Goal: Task Accomplishment & Management: Use online tool/utility

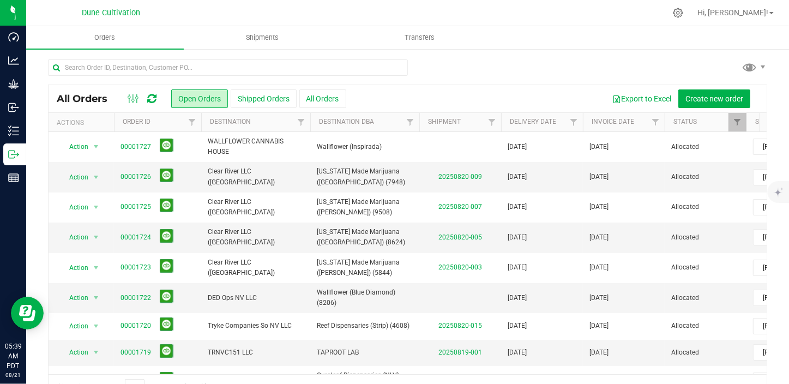
scroll to position [148, 0]
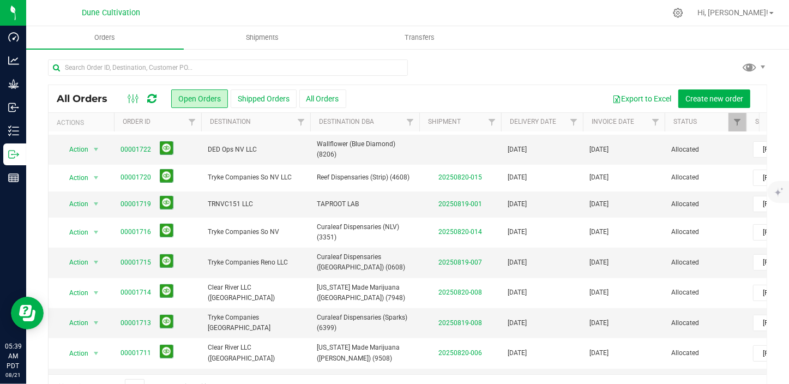
click at [569, 42] on ul "Orders Shipments Transfers" at bounding box center [420, 37] width 789 height 23
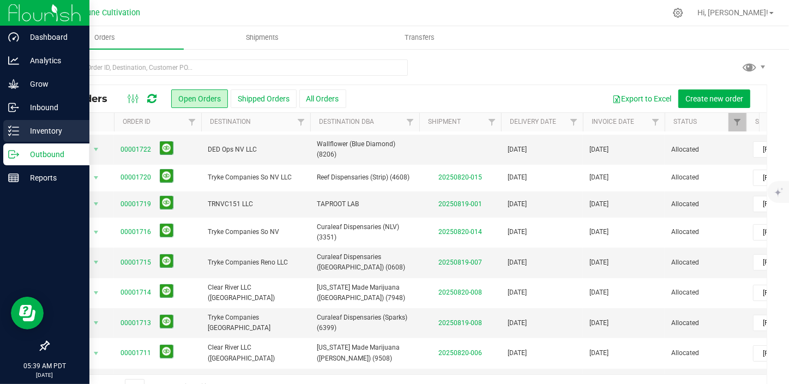
click at [13, 131] on line at bounding box center [16, 131] width 6 height 0
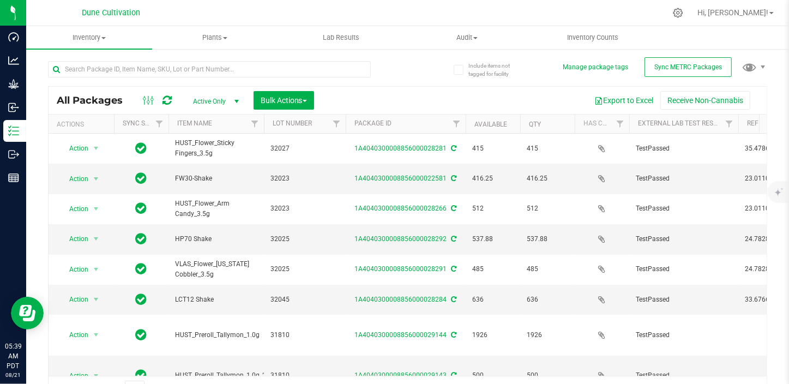
click at [218, 94] on span "Active Only" at bounding box center [214, 101] width 60 height 15
click at [206, 166] on li "All" at bounding box center [213, 168] width 59 height 16
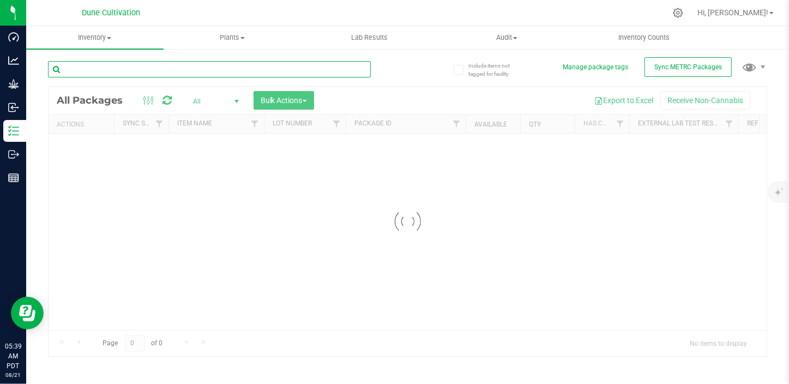
click at [182, 70] on input "text" at bounding box center [209, 69] width 323 height 16
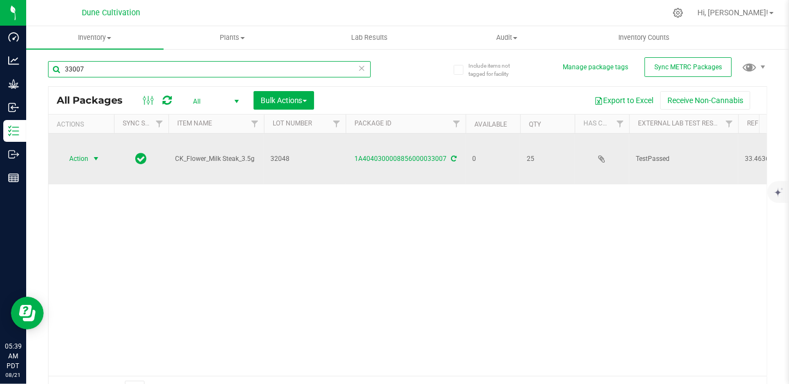
type input "33007"
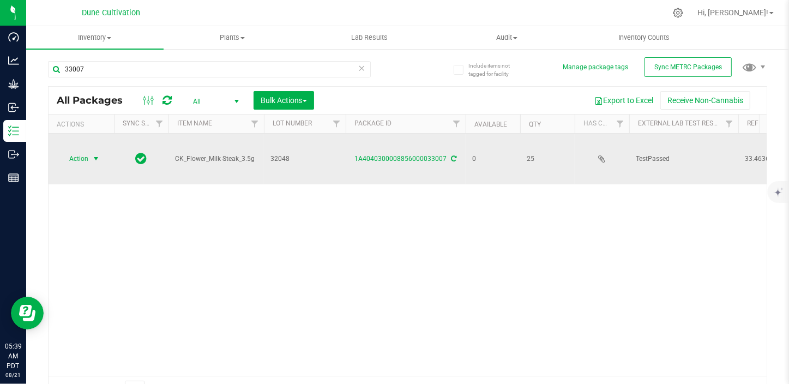
click at [90, 151] on span "select" at bounding box center [96, 158] width 14 height 15
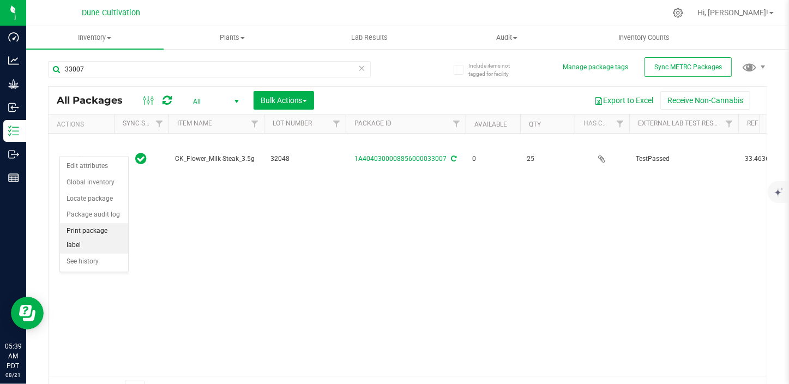
click at [91, 231] on li "Print package label" at bounding box center [94, 238] width 68 height 30
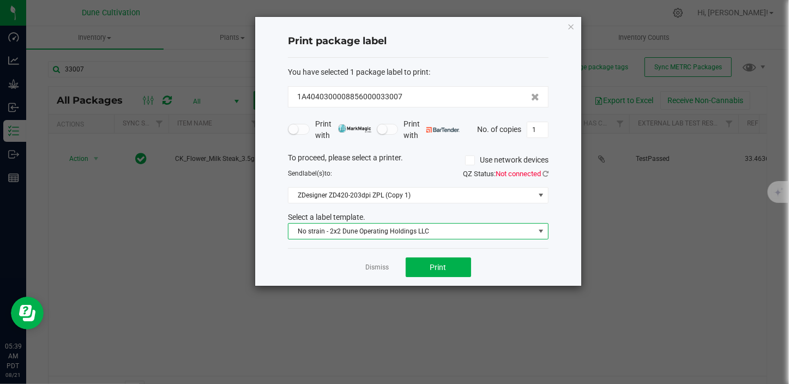
click at [385, 230] on span "No strain - 2x2 Dune Operating Holdings LLC" at bounding box center [411, 231] width 246 height 15
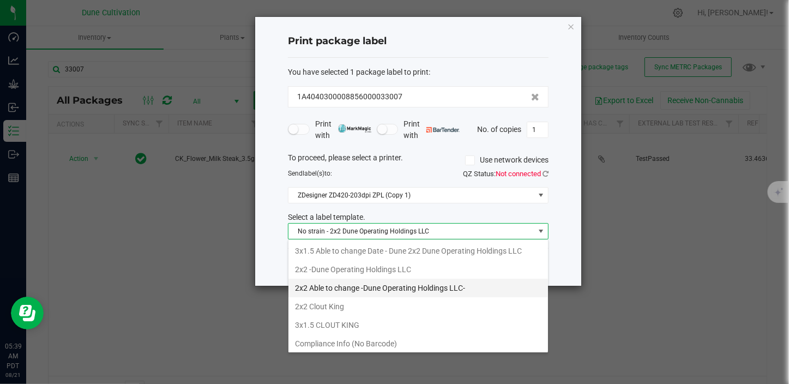
scroll to position [16, 261]
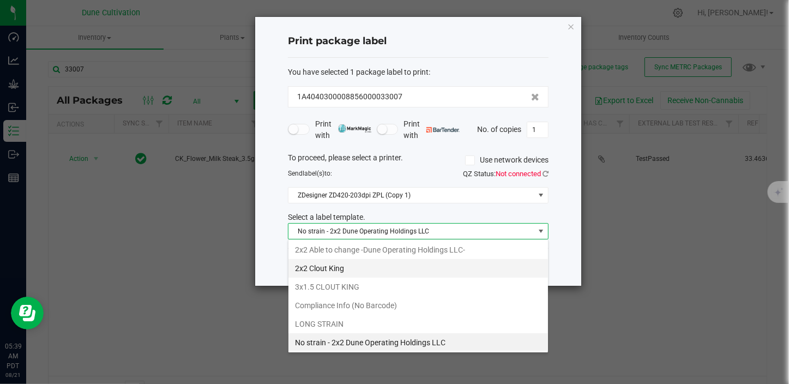
click at [340, 267] on li "2x2 Clout King" at bounding box center [417, 268] width 259 height 19
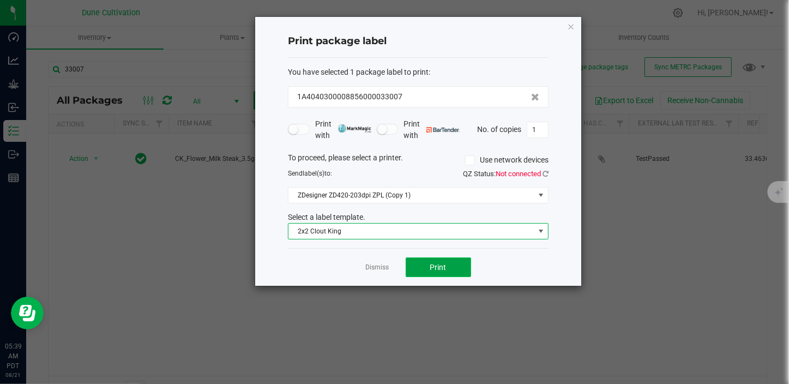
click at [446, 267] on button "Print" at bounding box center [438, 267] width 65 height 20
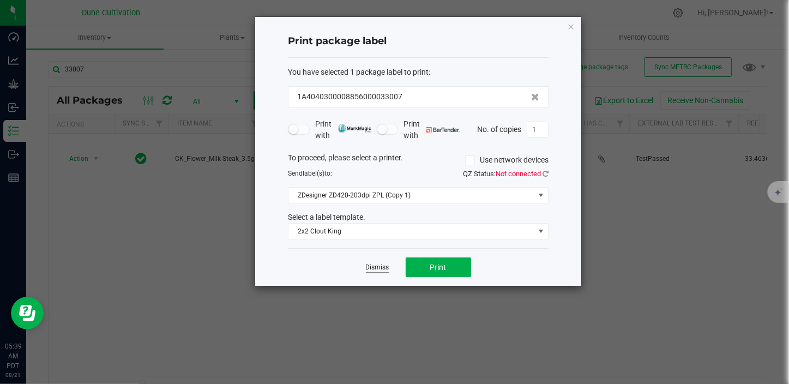
click at [371, 264] on link "Dismiss" at bounding box center [377, 267] width 23 height 9
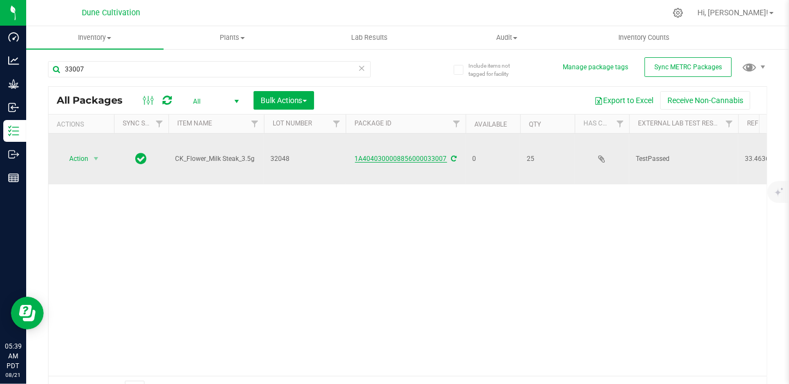
click at [421, 155] on link "1A4040300008856000033007" at bounding box center [401, 159] width 92 height 8
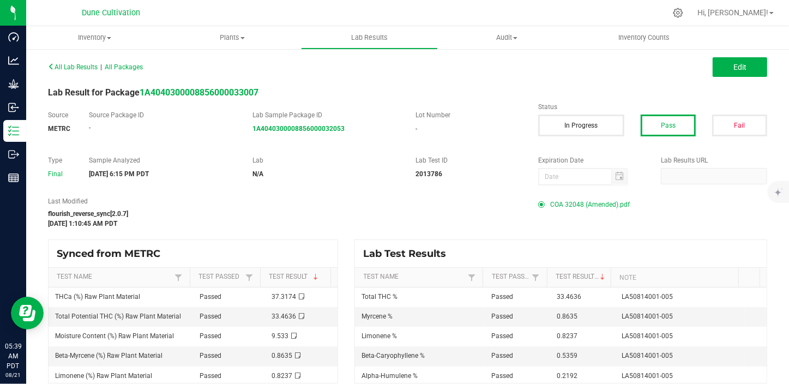
click at [578, 205] on span "COA 32048 (Amended).pdf" at bounding box center [590, 204] width 80 height 16
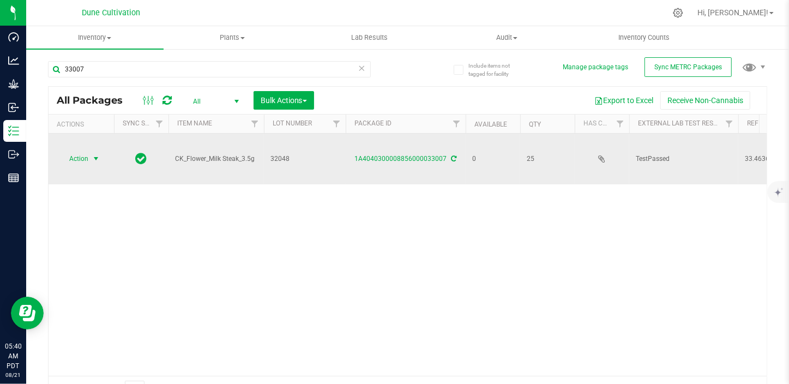
click at [98, 154] on span "select" at bounding box center [96, 158] width 9 height 9
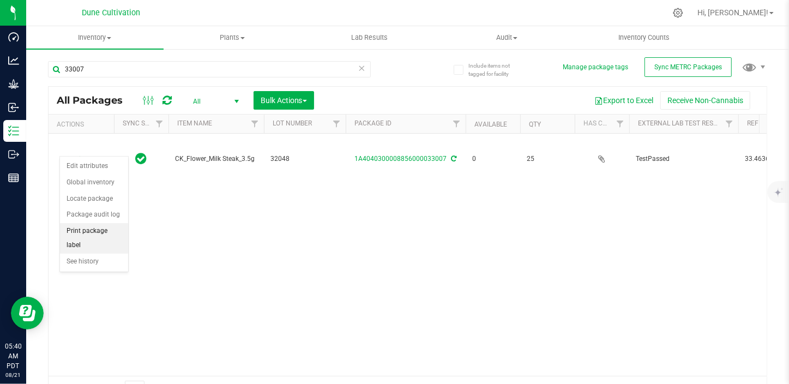
click at [101, 228] on li "Print package label" at bounding box center [94, 238] width 68 height 30
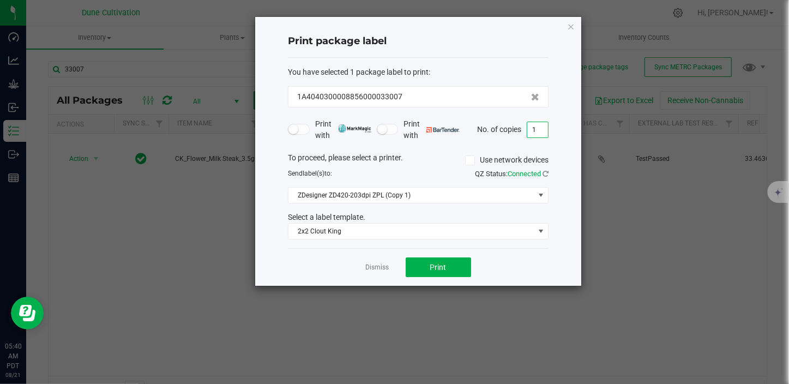
click at [534, 128] on input "1" at bounding box center [537, 129] width 21 height 15
type input "25"
click at [435, 267] on span "Print" at bounding box center [438, 267] width 16 height 9
click at [442, 269] on span "Print" at bounding box center [438, 267] width 16 height 9
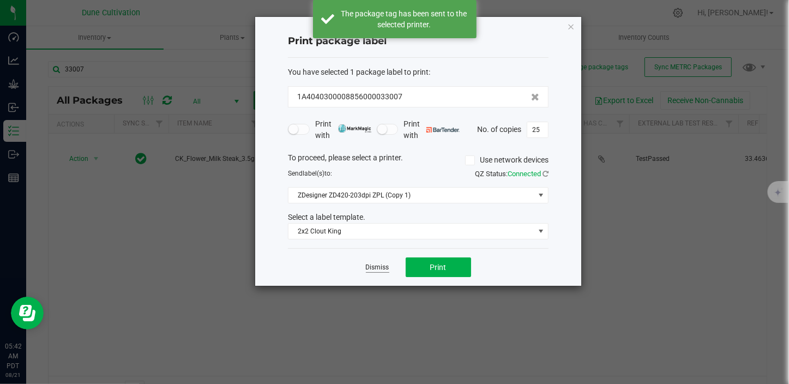
click at [371, 267] on link "Dismiss" at bounding box center [377, 267] width 23 height 9
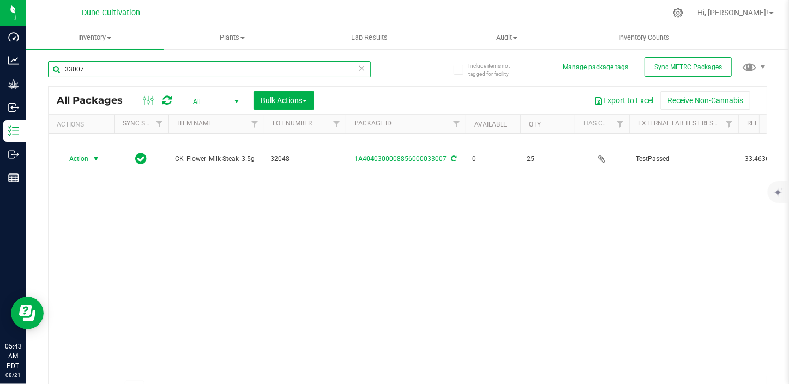
click at [79, 69] on input "33007" at bounding box center [209, 69] width 323 height 16
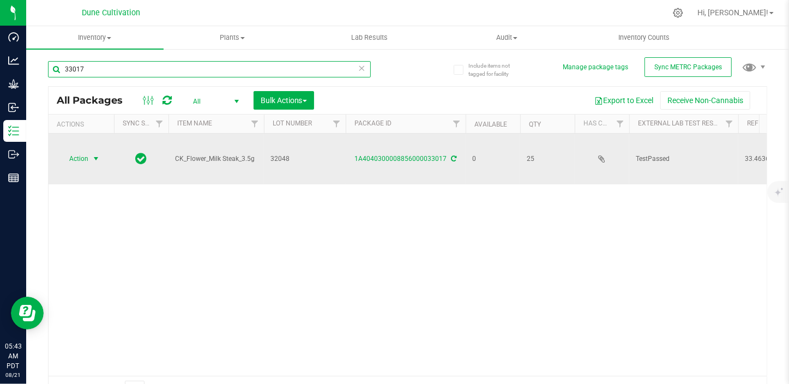
type input "33017"
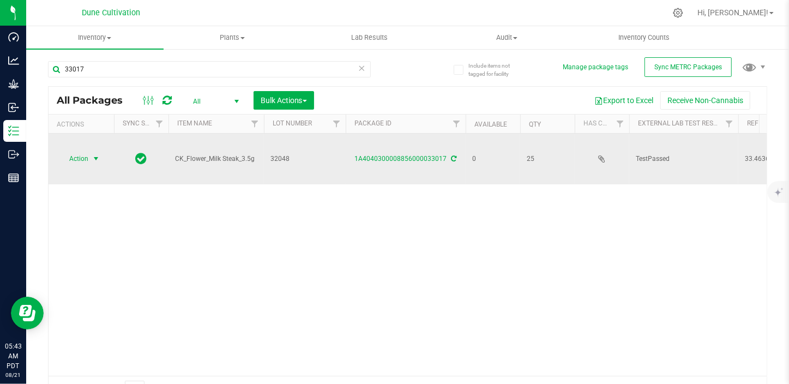
click at [92, 154] on span "select" at bounding box center [96, 158] width 9 height 9
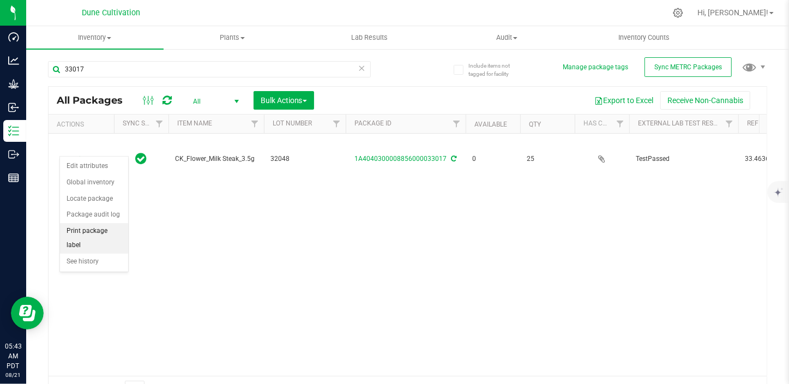
click at [94, 227] on li "Print package label" at bounding box center [94, 238] width 68 height 30
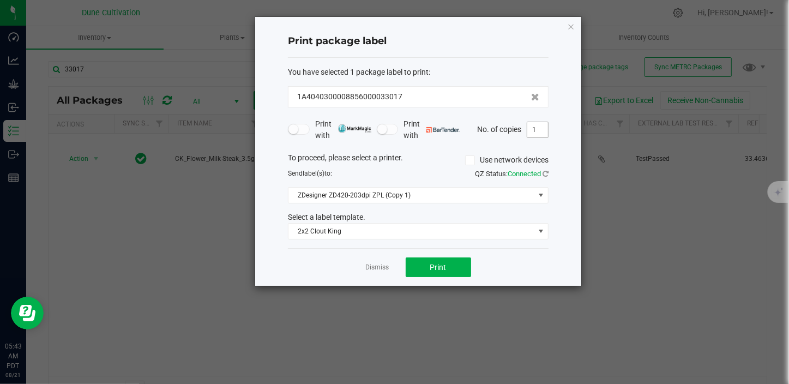
click at [533, 127] on input "1" at bounding box center [537, 129] width 21 height 15
type input "26"
click at [442, 268] on span "Print" at bounding box center [438, 267] width 16 height 9
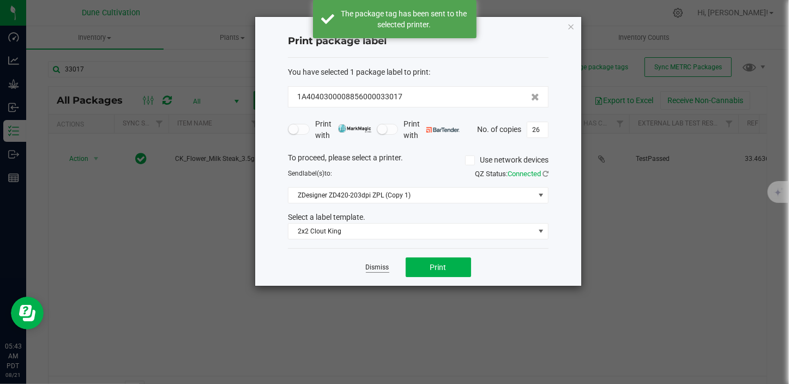
click at [381, 270] on link "Dismiss" at bounding box center [377, 267] width 23 height 9
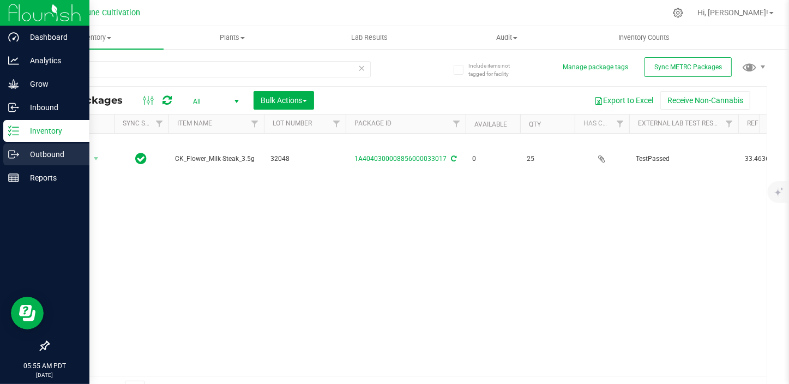
click at [41, 150] on p "Outbound" at bounding box center [51, 154] width 65 height 13
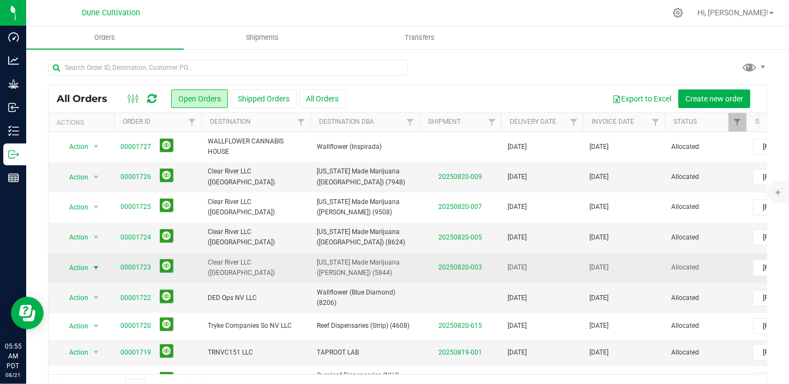
click at [95, 265] on span "select" at bounding box center [96, 267] width 9 height 9
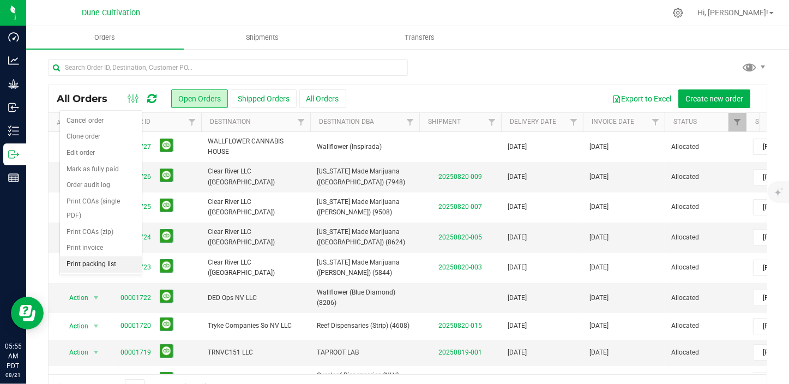
click at [100, 256] on li "Print packing list" at bounding box center [101, 264] width 82 height 16
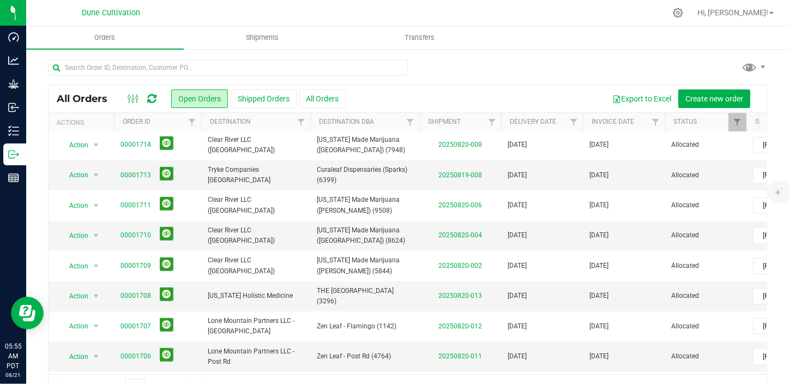
scroll to position [297, 0]
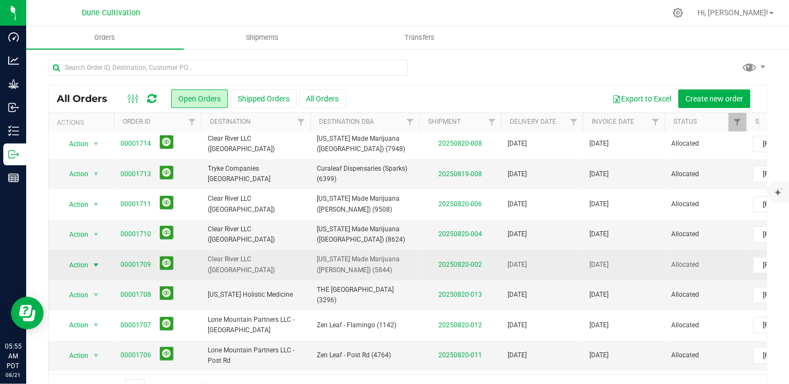
click at [97, 263] on span "select" at bounding box center [96, 265] width 9 height 9
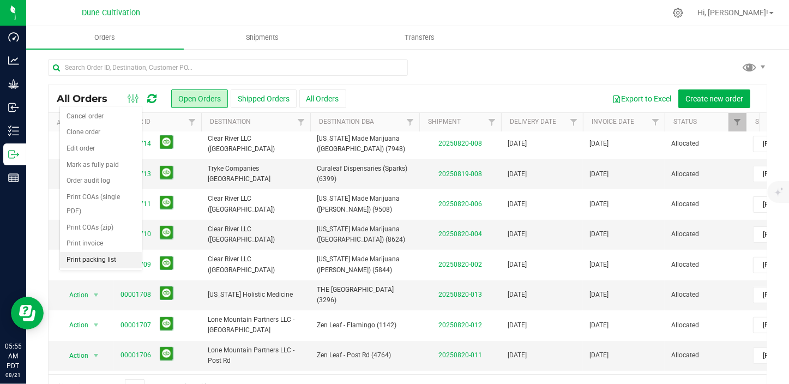
click at [107, 252] on li "Print packing list" at bounding box center [101, 260] width 82 height 16
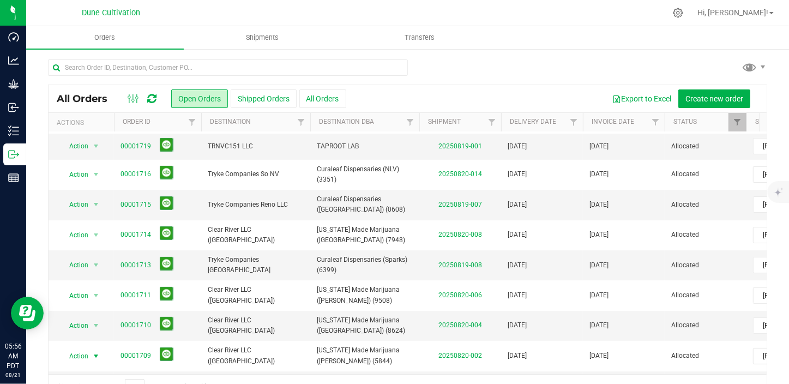
scroll to position [157, 0]
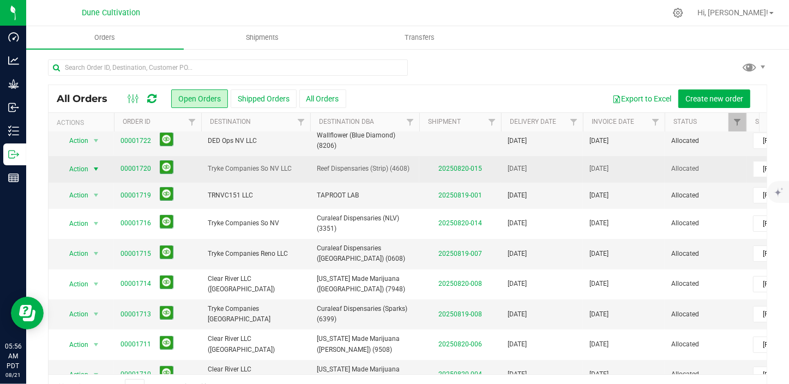
click at [98, 170] on span "select" at bounding box center [96, 169] width 9 height 9
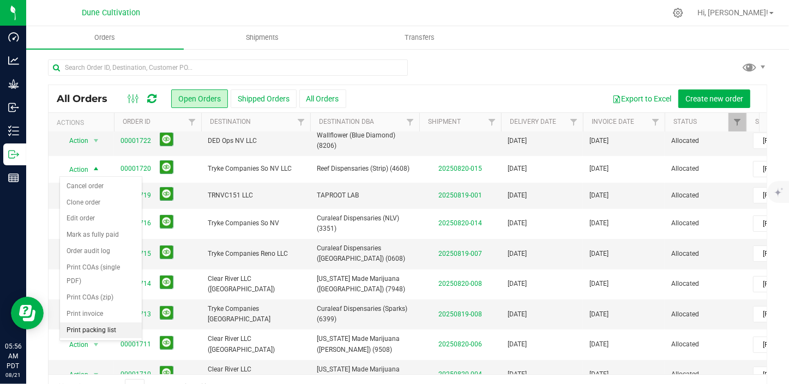
click at [106, 322] on li "Print packing list" at bounding box center [101, 330] width 82 height 16
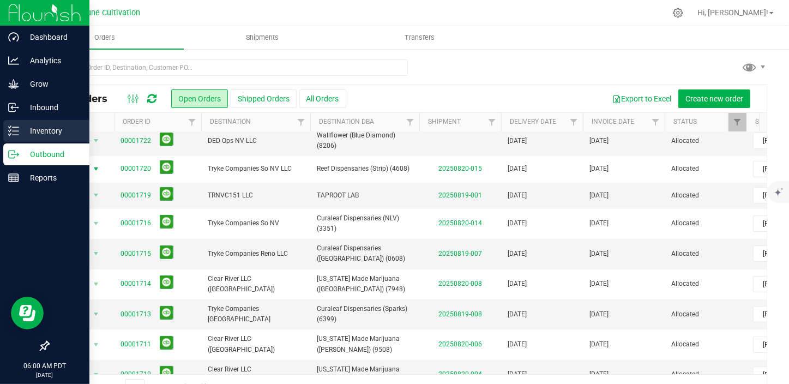
click at [18, 132] on icon at bounding box center [13, 130] width 11 height 11
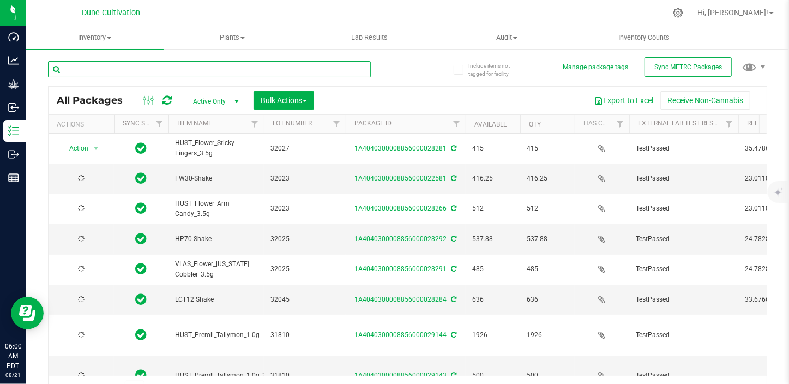
click at [94, 69] on input "text" at bounding box center [209, 69] width 323 height 16
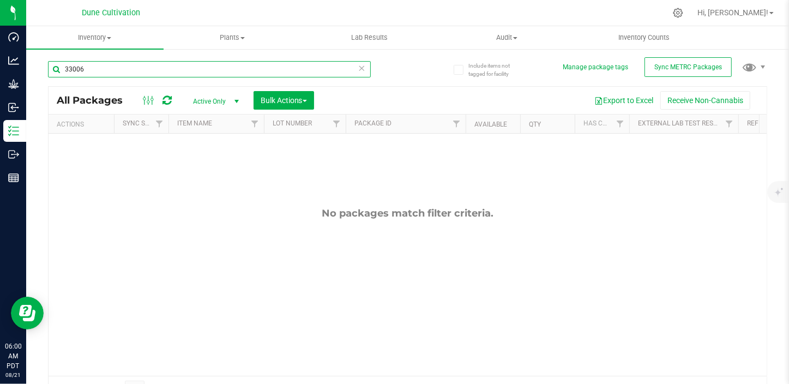
type input "33006"
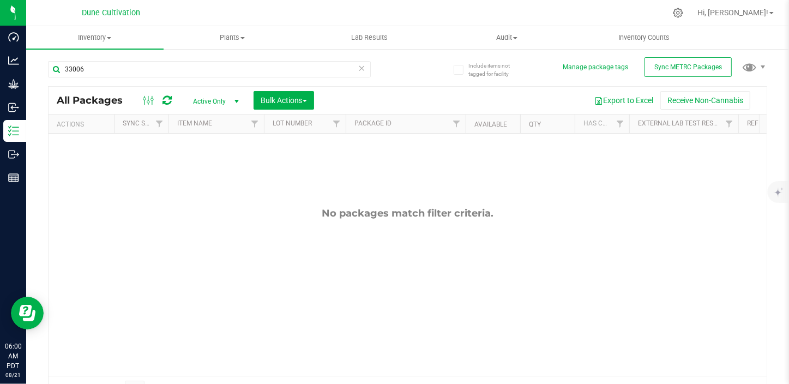
click at [208, 104] on span "Active Only" at bounding box center [214, 101] width 60 height 15
click at [202, 168] on li "All" at bounding box center [213, 168] width 59 height 16
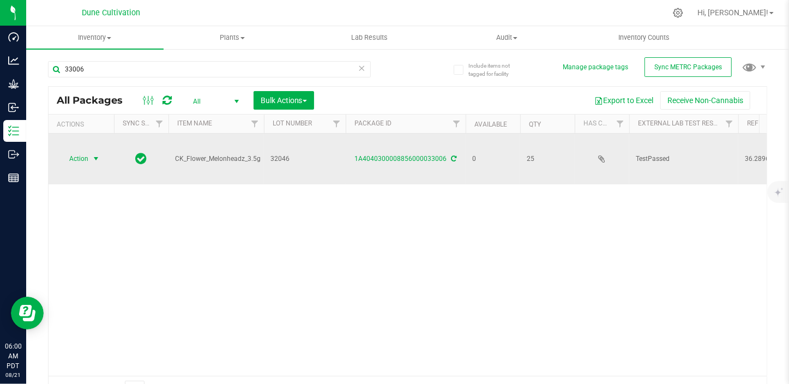
drag, startPoint x: 88, startPoint y: 147, endPoint x: 86, endPoint y: 159, distance: 11.8
click at [86, 159] on td "Action Action Edit attributes Global inventory Locate package Package audit log…" at bounding box center [81, 159] width 65 height 51
click at [86, 151] on span "Action" at bounding box center [73, 158] width 29 height 15
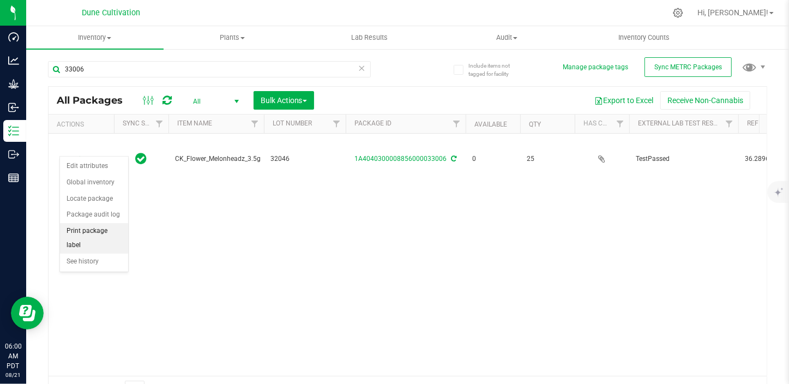
click at [93, 226] on li "Print package label" at bounding box center [94, 238] width 68 height 30
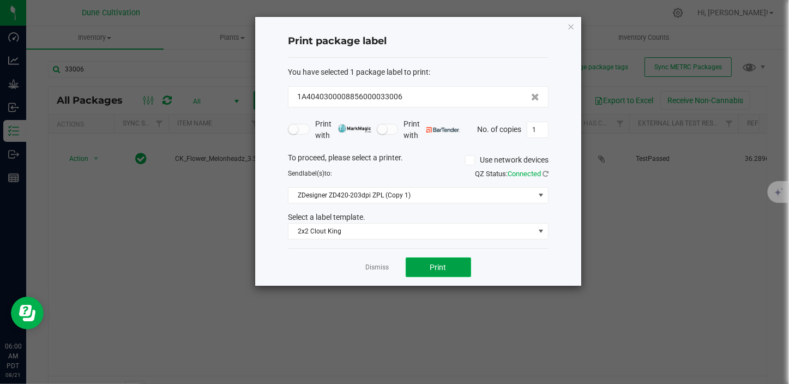
click at [445, 264] on span "Print" at bounding box center [438, 267] width 16 height 9
click at [371, 270] on link "Dismiss" at bounding box center [377, 267] width 23 height 9
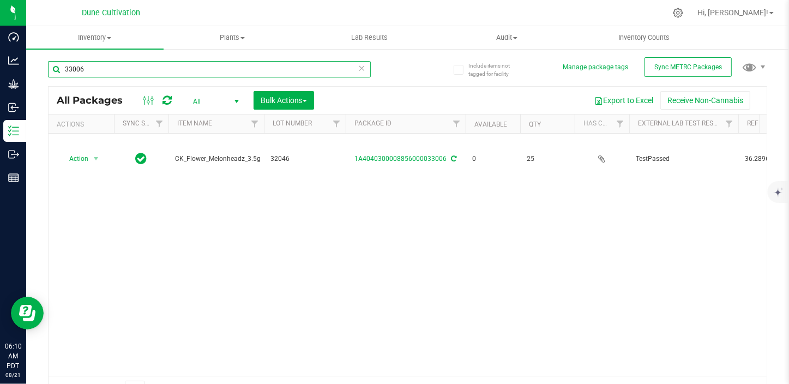
click at [101, 70] on input "33006" at bounding box center [209, 69] width 323 height 16
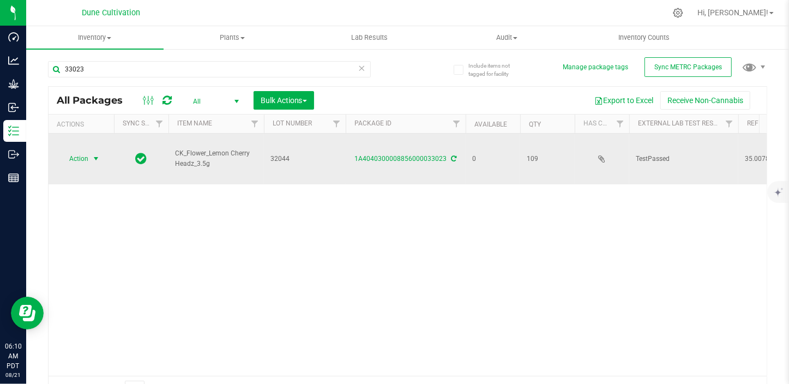
click at [92, 154] on span "select" at bounding box center [96, 158] width 9 height 9
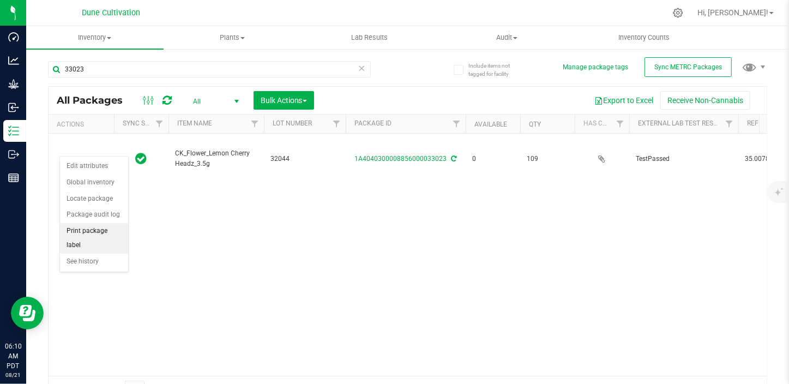
click at [93, 226] on li "Print package label" at bounding box center [94, 238] width 68 height 30
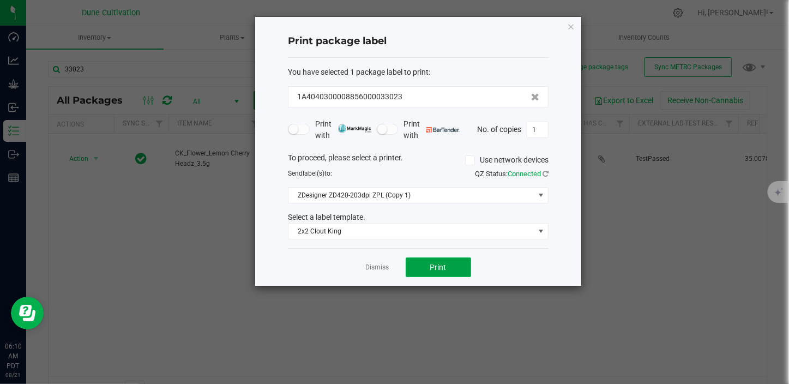
click at [454, 267] on button "Print" at bounding box center [438, 267] width 65 height 20
click at [379, 268] on link "Dismiss" at bounding box center [377, 267] width 23 height 9
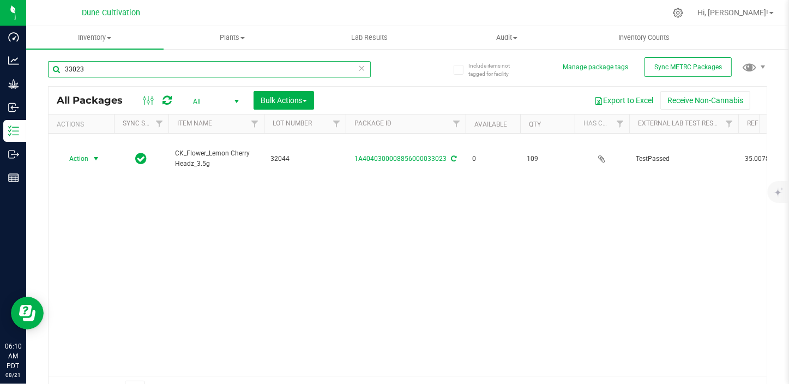
click at [168, 71] on input "33023" at bounding box center [209, 69] width 323 height 16
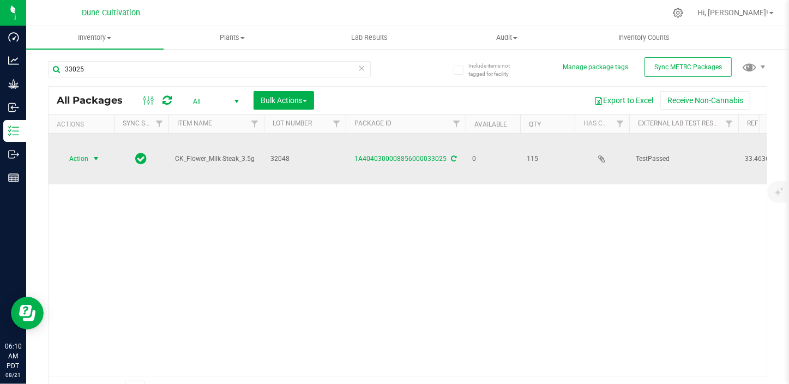
click at [96, 154] on span "select" at bounding box center [96, 158] width 9 height 9
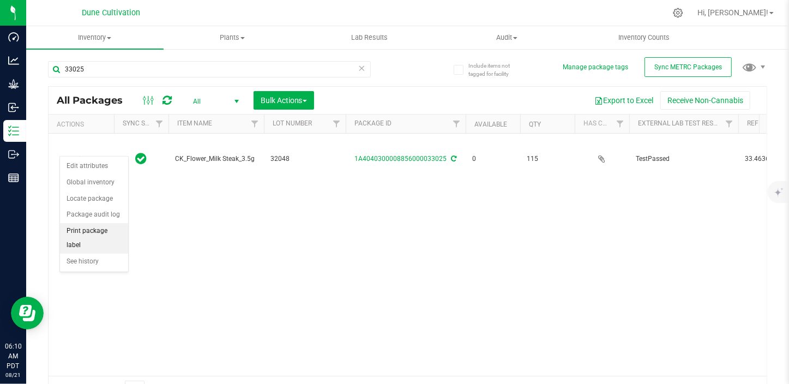
click at [96, 234] on li "Print package label" at bounding box center [94, 238] width 68 height 30
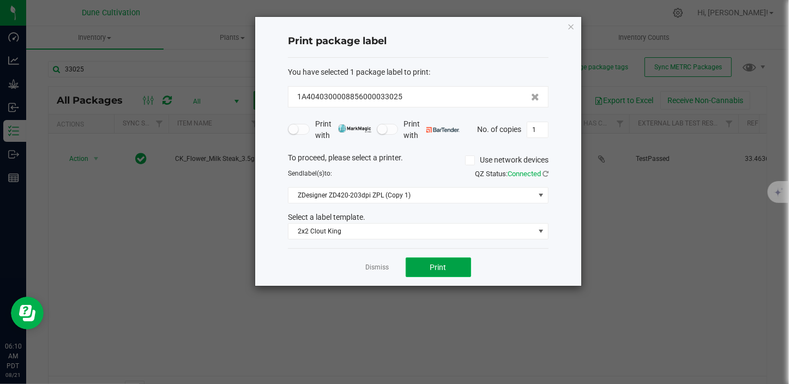
click at [455, 273] on button "Print" at bounding box center [438, 267] width 65 height 20
click at [387, 269] on link "Dismiss" at bounding box center [377, 267] width 23 height 9
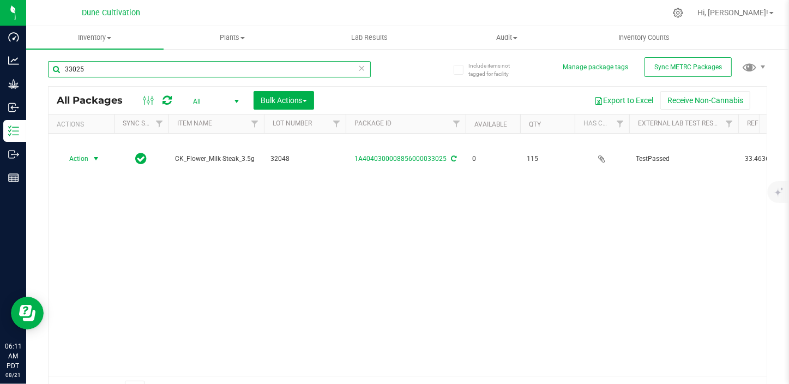
click at [86, 71] on input "33025" at bounding box center [209, 69] width 323 height 16
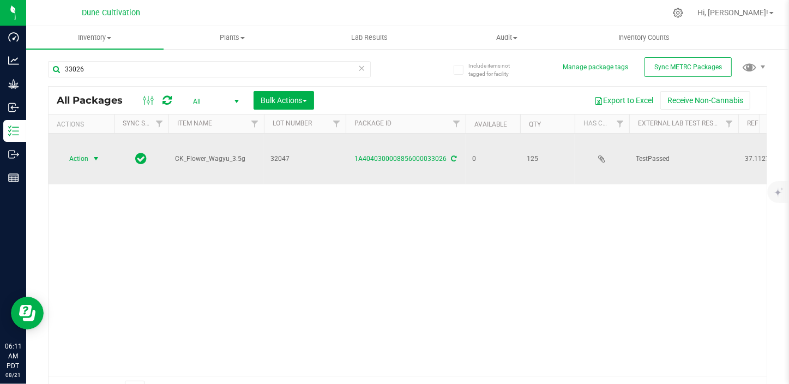
click at [100, 154] on span "select" at bounding box center [96, 158] width 9 height 9
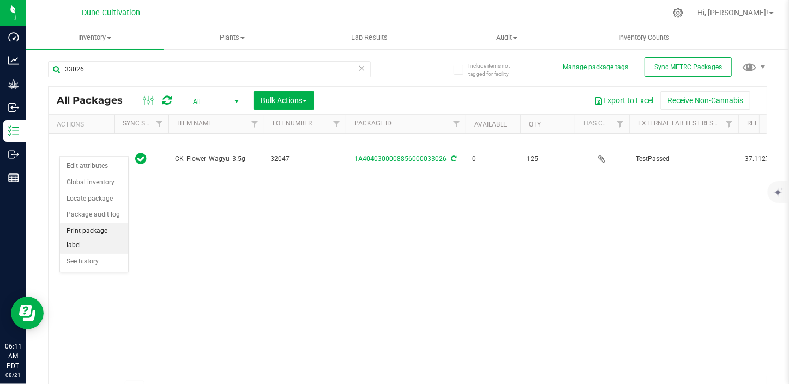
click at [99, 227] on li "Print package label" at bounding box center [94, 238] width 68 height 30
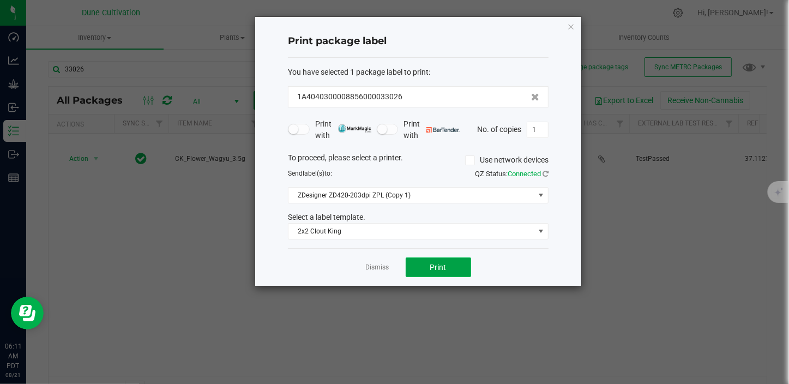
click at [418, 262] on button "Print" at bounding box center [438, 267] width 65 height 20
click at [377, 272] on link "Dismiss" at bounding box center [377, 267] width 23 height 9
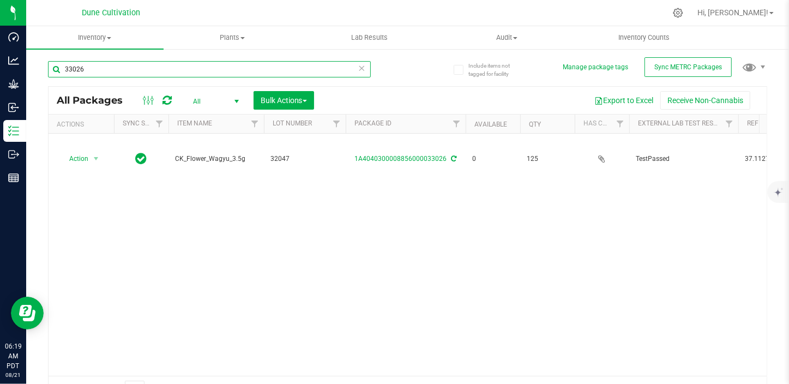
click at [153, 77] on input "33026" at bounding box center [209, 69] width 323 height 16
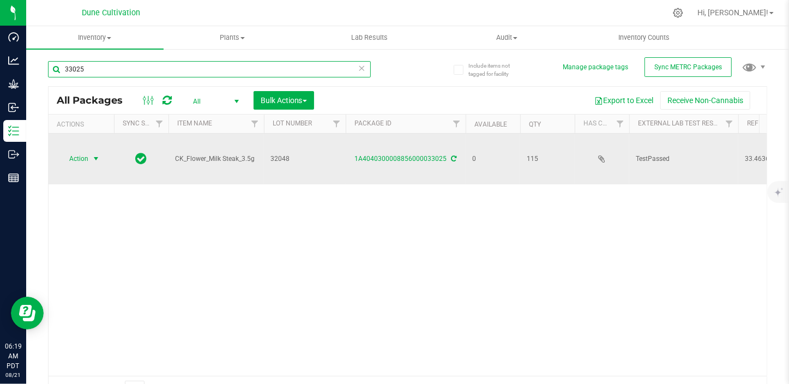
type input "33025"
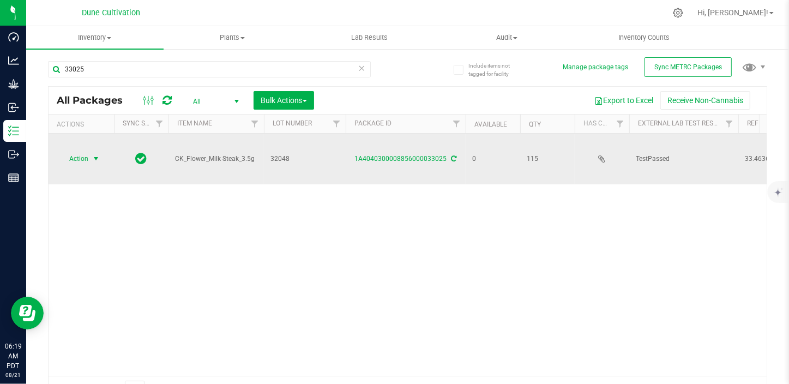
click at [96, 154] on span "select" at bounding box center [96, 158] width 9 height 9
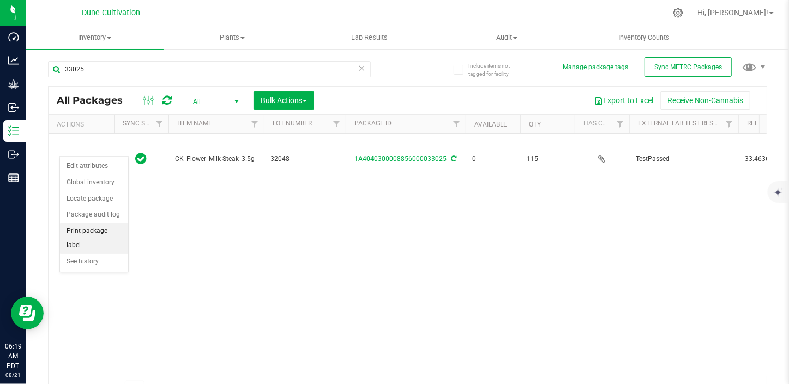
click at [93, 228] on li "Print package label" at bounding box center [94, 238] width 68 height 30
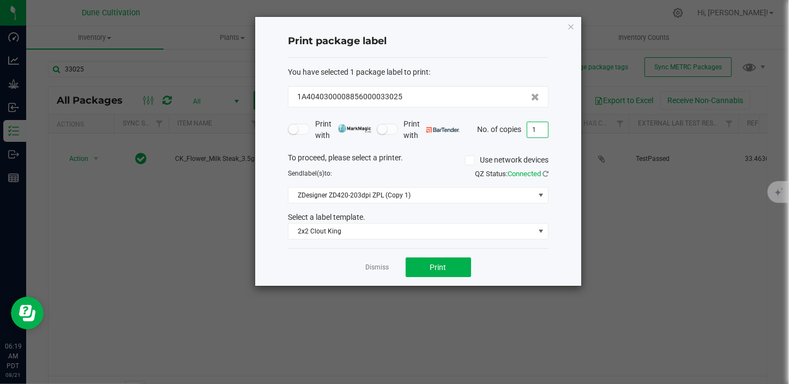
click at [541, 129] on input "1" at bounding box center [537, 129] width 21 height 15
type input "115"
click at [451, 268] on button "Print" at bounding box center [438, 267] width 65 height 20
click at [383, 268] on link "Dismiss" at bounding box center [377, 267] width 23 height 9
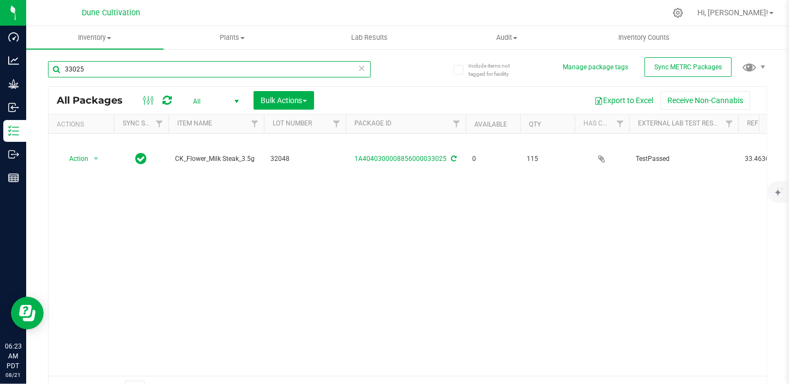
click at [121, 67] on input "33025" at bounding box center [209, 69] width 323 height 16
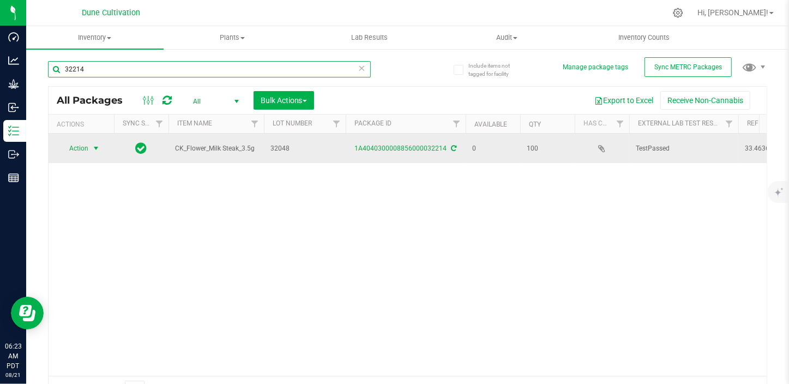
type input "32214"
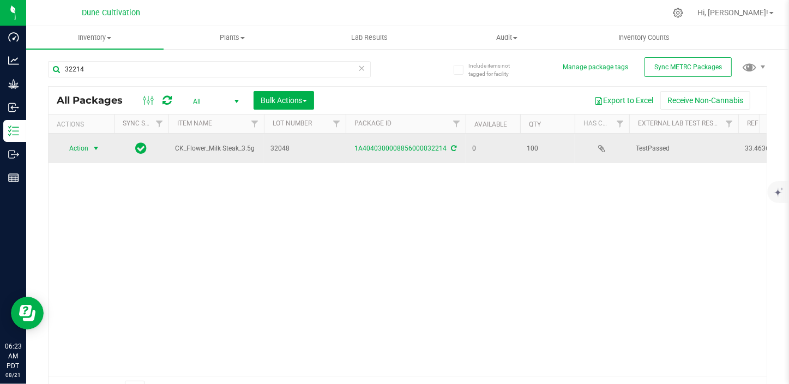
click at [98, 149] on span "select" at bounding box center [96, 148] width 9 height 9
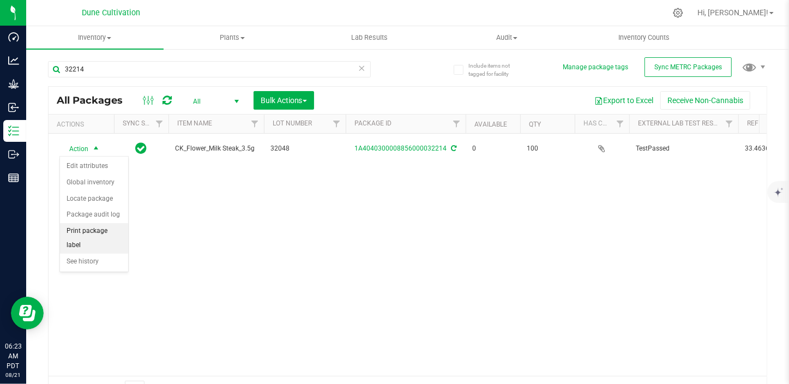
click at [94, 227] on li "Print package label" at bounding box center [94, 238] width 68 height 30
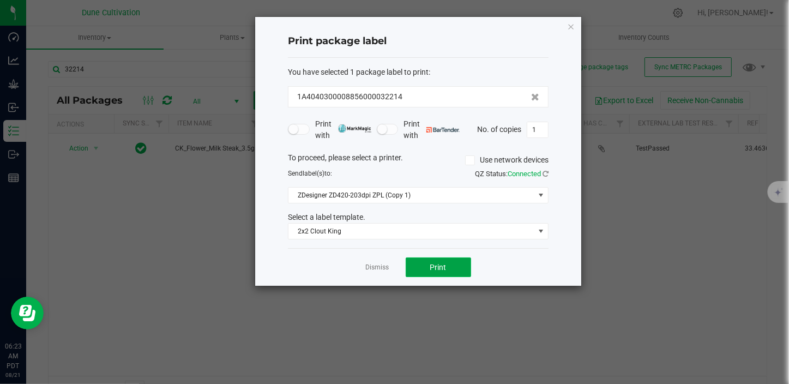
click at [431, 263] on span "Print" at bounding box center [438, 267] width 16 height 9
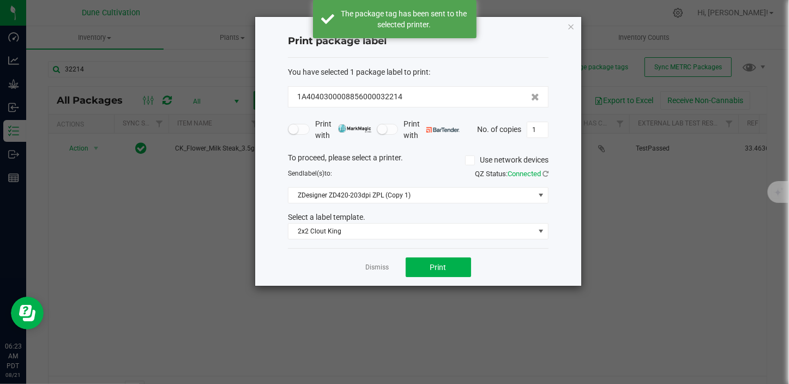
click at [361, 264] on div "Dismiss Print" at bounding box center [418, 267] width 261 height 38
click at [385, 269] on link "Dismiss" at bounding box center [377, 267] width 23 height 9
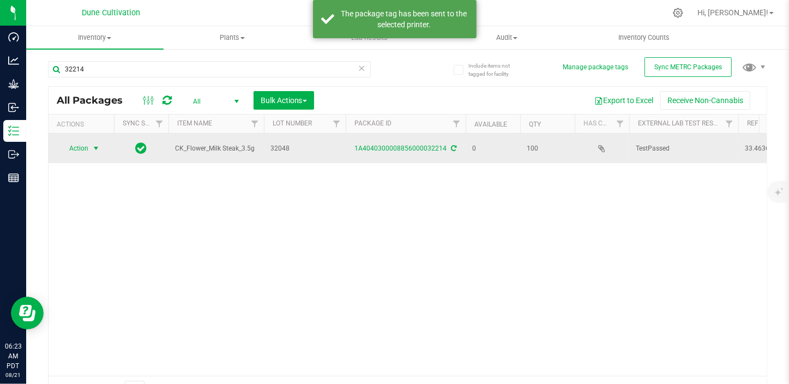
click at [89, 147] on span "select" at bounding box center [96, 148] width 14 height 15
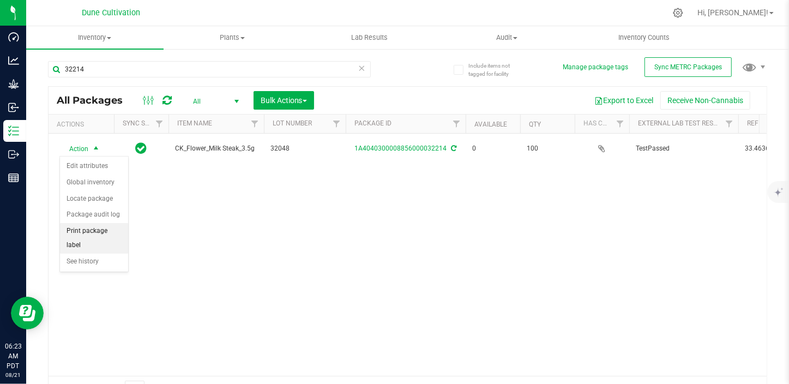
click at [102, 229] on li "Print package label" at bounding box center [94, 238] width 68 height 30
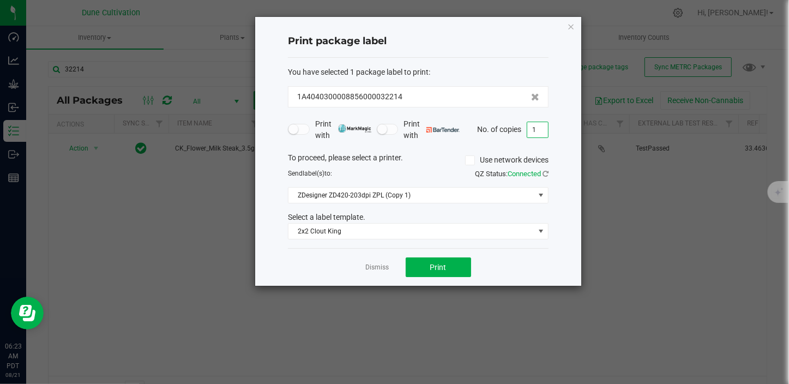
click at [540, 135] on input "1" at bounding box center [537, 129] width 21 height 15
type input "100"
click at [436, 264] on span "Print" at bounding box center [438, 267] width 16 height 9
click at [382, 265] on link "Dismiss" at bounding box center [377, 267] width 23 height 9
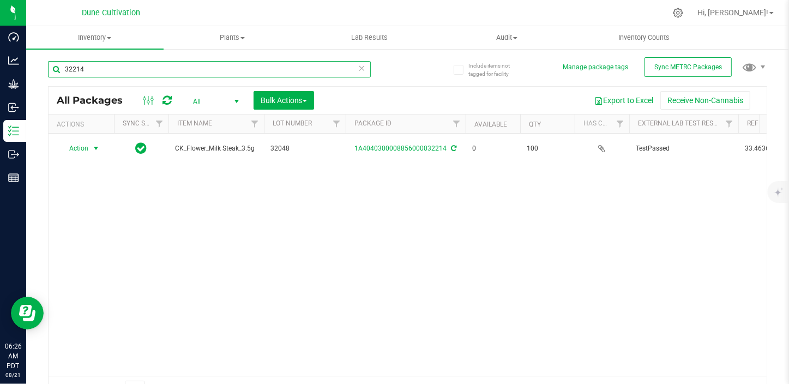
click at [112, 70] on input "32214" at bounding box center [209, 69] width 323 height 16
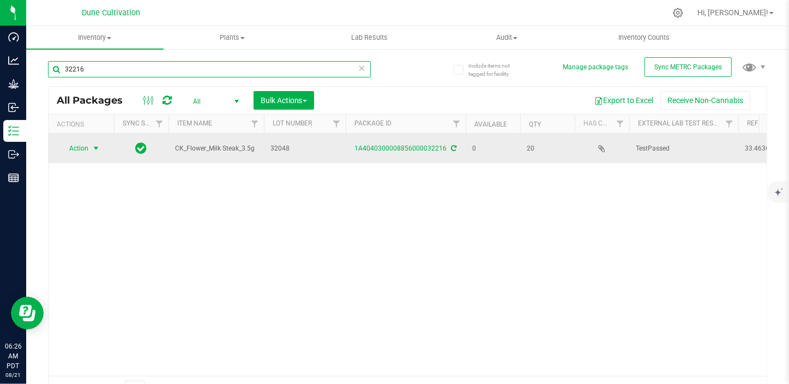
type input "32216"
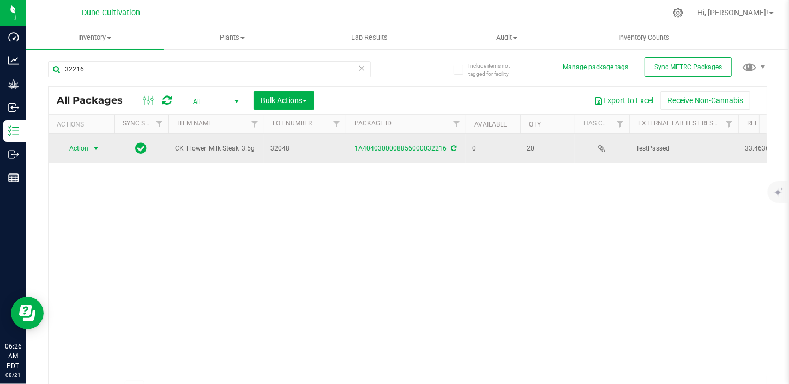
click at [89, 144] on span "select" at bounding box center [96, 148] width 14 height 15
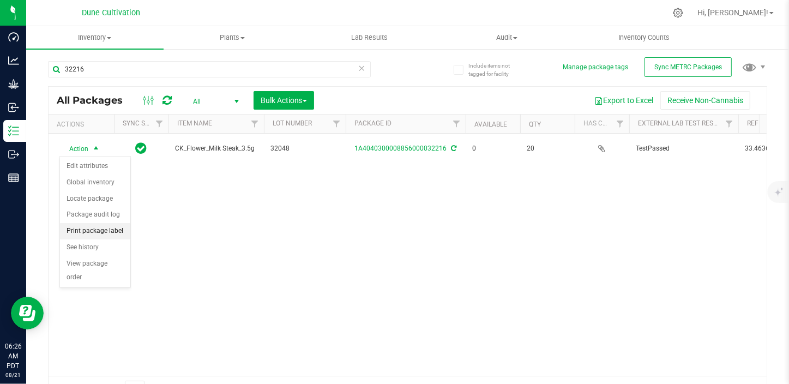
click at [100, 229] on li "Print package label" at bounding box center [95, 231] width 70 height 16
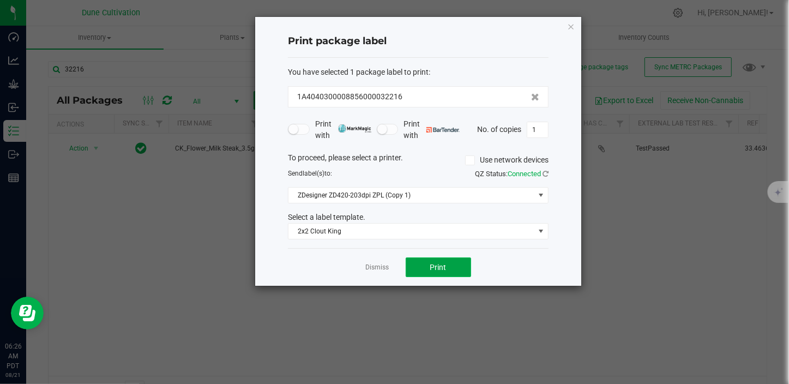
click at [438, 270] on span "Print" at bounding box center [438, 267] width 16 height 9
click at [375, 268] on link "Dismiss" at bounding box center [377, 267] width 23 height 9
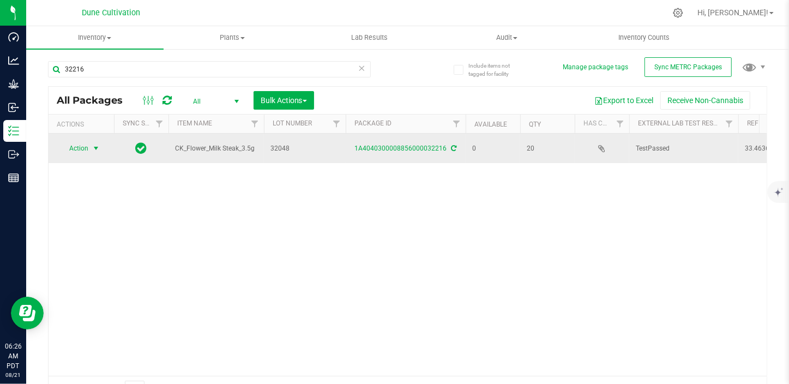
click at [99, 150] on span "select" at bounding box center [96, 148] width 9 height 9
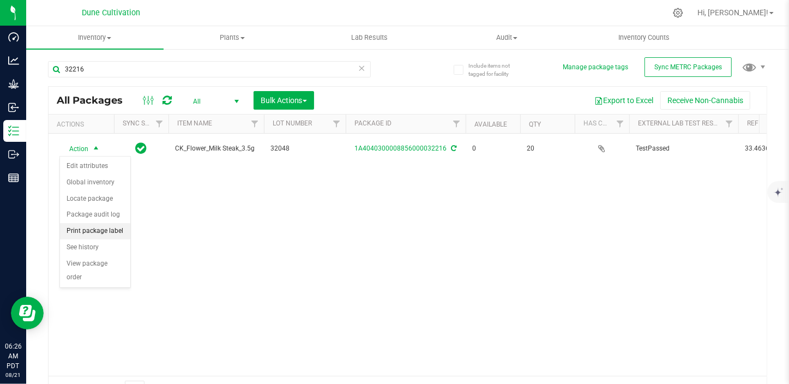
click at [100, 226] on li "Print package label" at bounding box center [95, 231] width 70 height 16
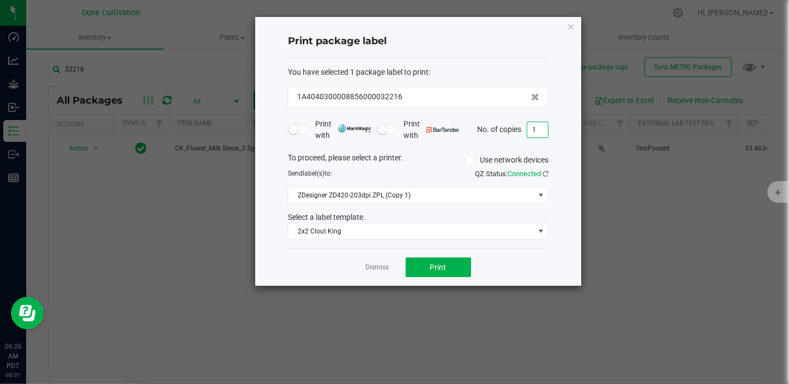
click at [537, 131] on input "1" at bounding box center [537, 129] width 21 height 15
type input "20"
drag, startPoint x: 447, startPoint y: 253, endPoint x: 442, endPoint y: 264, distance: 11.7
click at [447, 256] on div "Dismiss Print" at bounding box center [418, 267] width 261 height 38
click at [431, 271] on span "Print" at bounding box center [438, 267] width 16 height 9
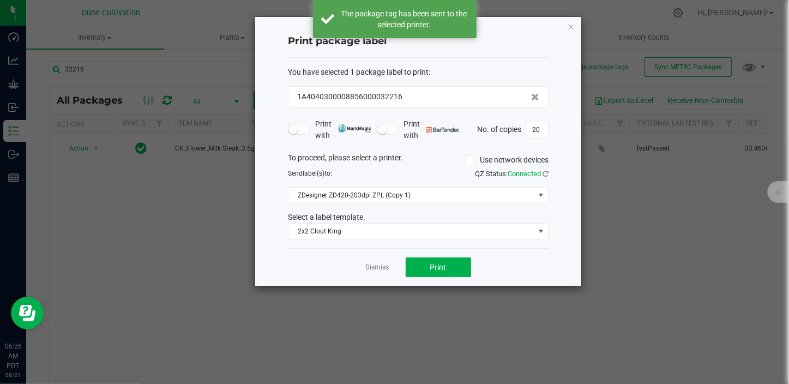
click at [365, 269] on div "Dismiss Print" at bounding box center [418, 267] width 261 height 38
drag, startPoint x: 383, startPoint y: 269, endPoint x: 376, endPoint y: 266, distance: 8.1
click at [383, 269] on link "Dismiss" at bounding box center [377, 267] width 23 height 9
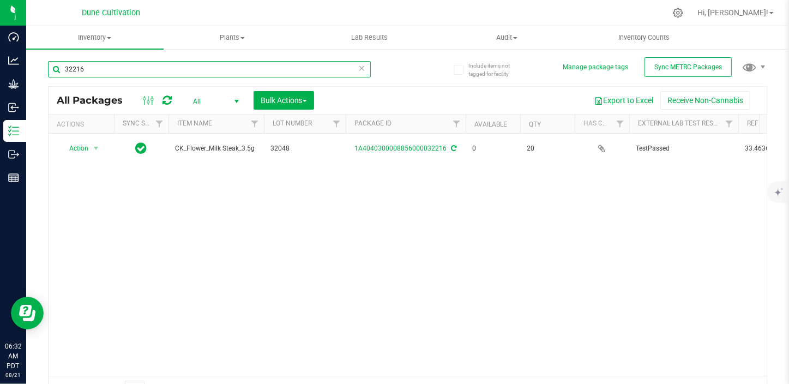
click at [106, 74] on input "32216" at bounding box center [209, 69] width 323 height 16
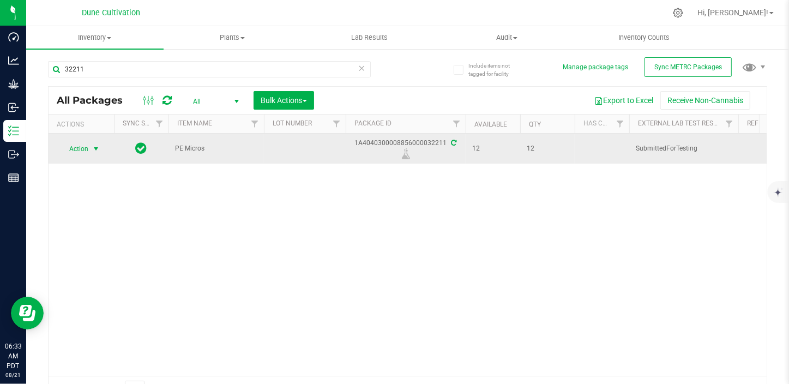
click at [93, 147] on span "select" at bounding box center [96, 148] width 9 height 9
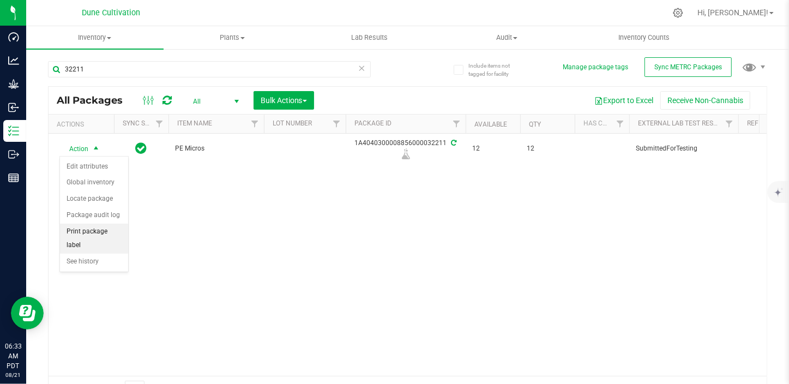
click at [99, 228] on li "Print package label" at bounding box center [94, 239] width 68 height 30
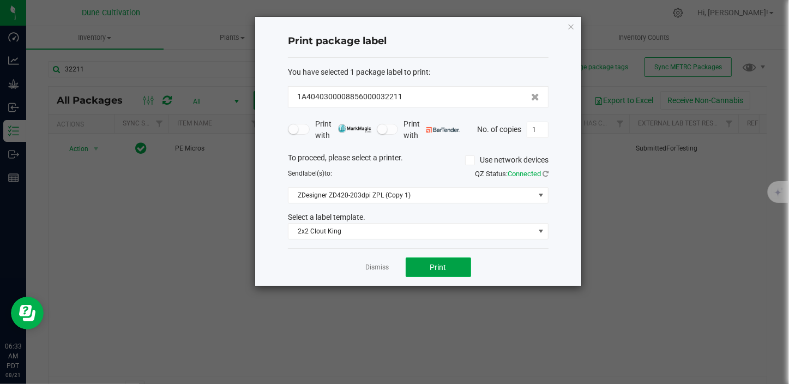
click at [437, 271] on span "Print" at bounding box center [438, 267] width 16 height 9
click at [381, 262] on app-cancel-button "Dismiss" at bounding box center [377, 267] width 23 height 11
click at [378, 265] on link "Dismiss" at bounding box center [377, 267] width 23 height 9
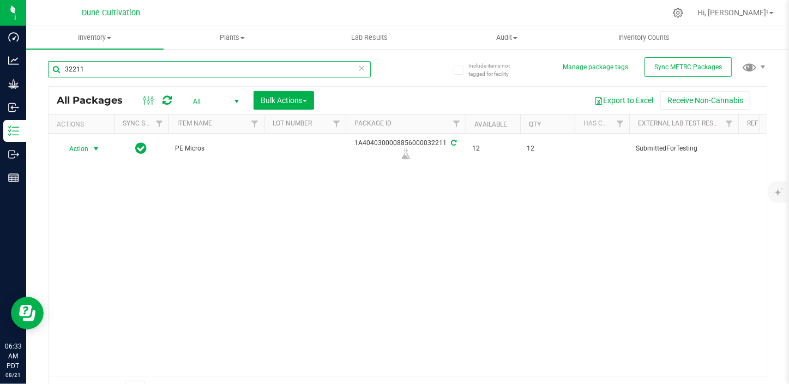
click at [94, 68] on input "32211" at bounding box center [209, 69] width 323 height 16
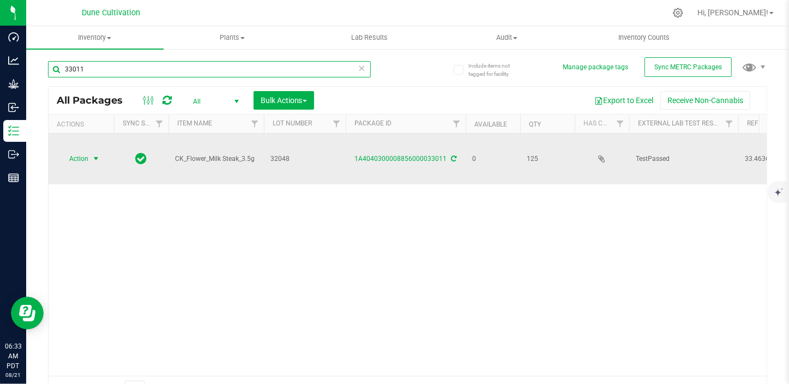
type input "33011"
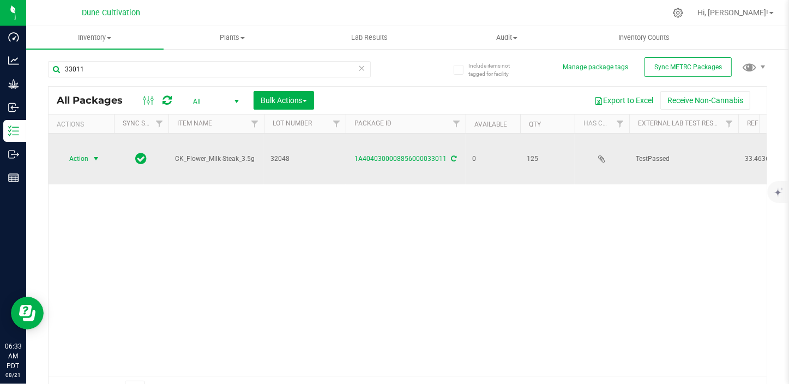
click at [95, 154] on span "select" at bounding box center [96, 158] width 9 height 9
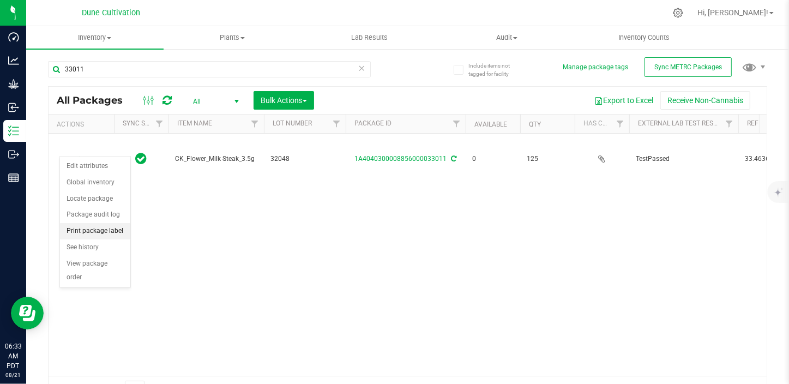
click at [99, 232] on li "Print package label" at bounding box center [95, 231] width 70 height 16
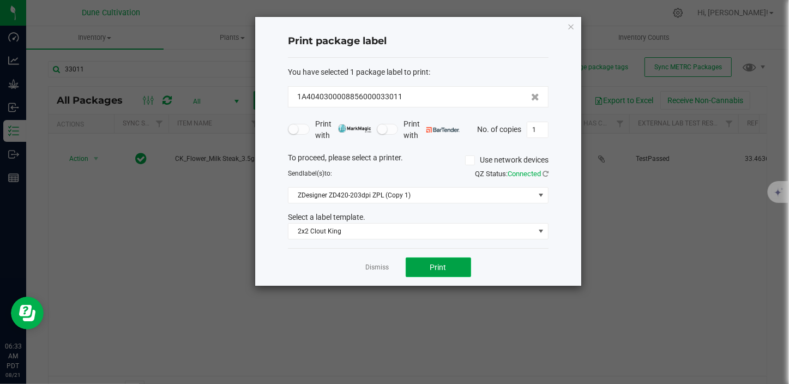
click at [412, 271] on button "Print" at bounding box center [438, 267] width 65 height 20
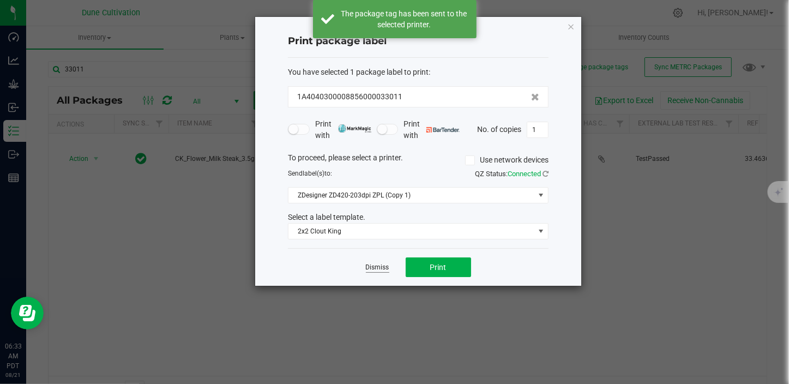
click at [379, 271] on link "Dismiss" at bounding box center [377, 267] width 23 height 9
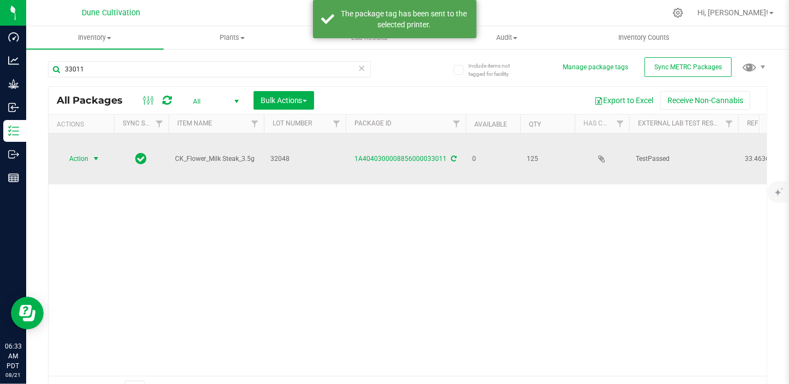
click at [91, 151] on span "select" at bounding box center [96, 158] width 14 height 15
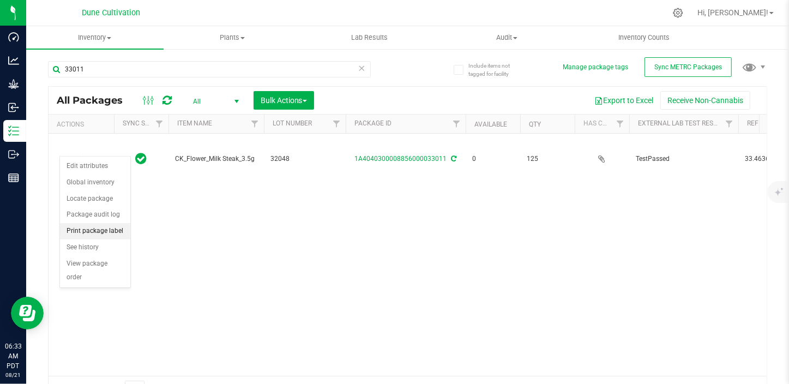
click at [118, 230] on li "Print package label" at bounding box center [95, 231] width 70 height 16
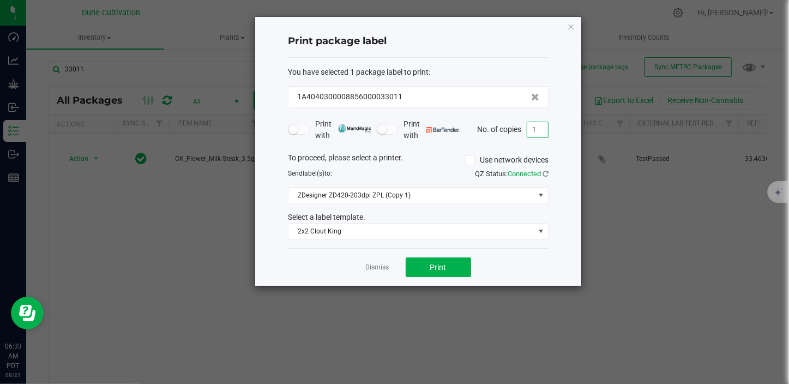
click at [538, 132] on input "1" at bounding box center [537, 129] width 21 height 15
type input "125"
click at [452, 268] on button "Print" at bounding box center [438, 267] width 65 height 20
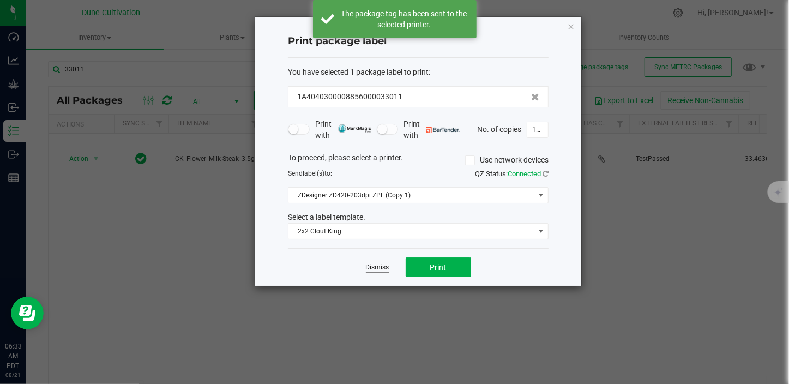
click at [375, 267] on link "Dismiss" at bounding box center [377, 267] width 23 height 9
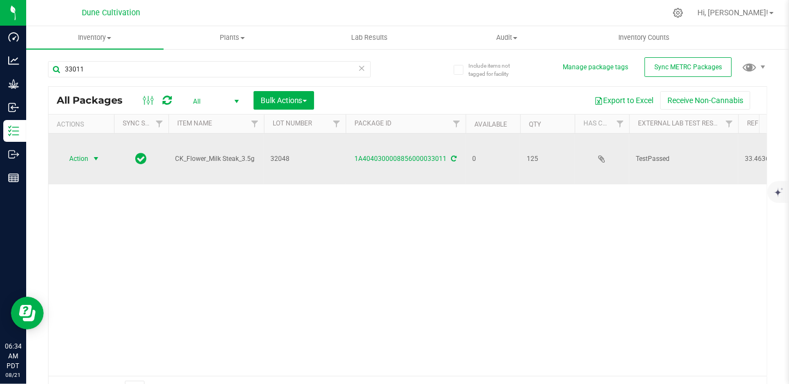
click at [90, 151] on span "select" at bounding box center [96, 158] width 14 height 15
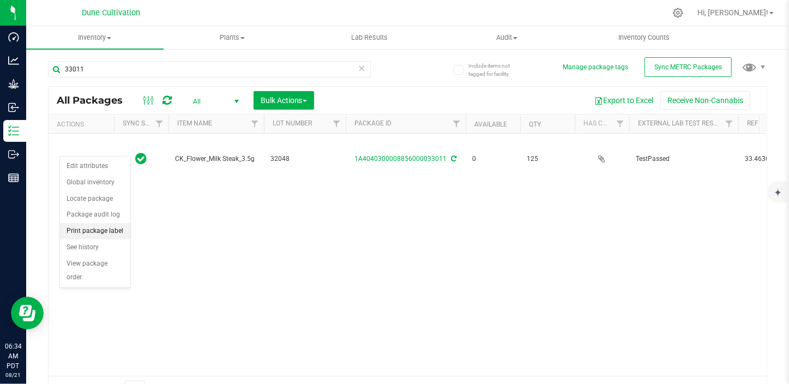
click at [104, 230] on li "Print package label" at bounding box center [95, 231] width 70 height 16
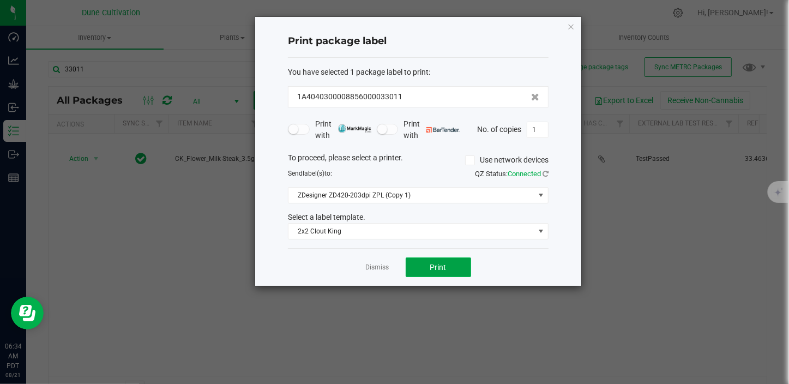
click at [423, 274] on button "Print" at bounding box center [438, 267] width 65 height 20
click at [376, 264] on link "Dismiss" at bounding box center [377, 267] width 23 height 9
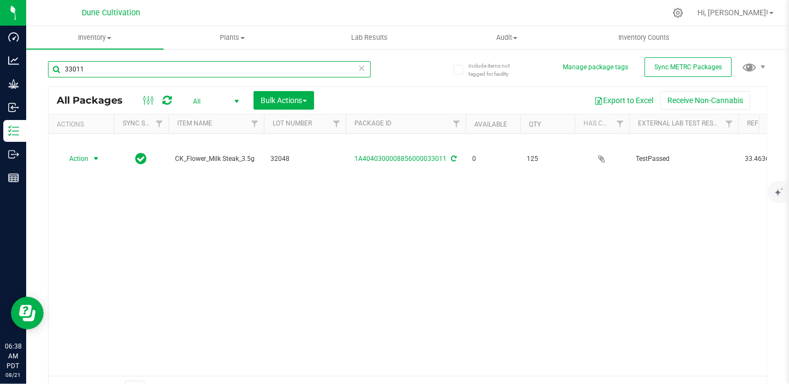
click at [127, 66] on input "33011" at bounding box center [209, 69] width 323 height 16
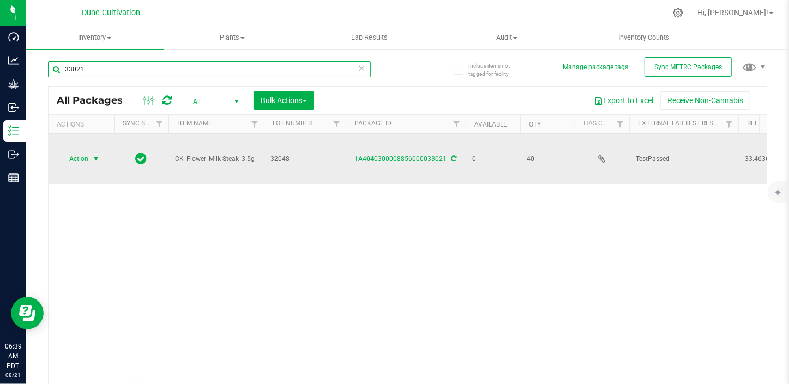
type input "33021"
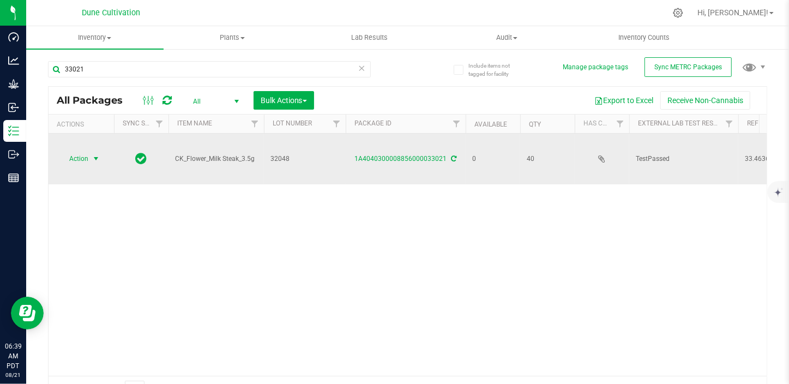
click at [92, 154] on span "select" at bounding box center [96, 158] width 9 height 9
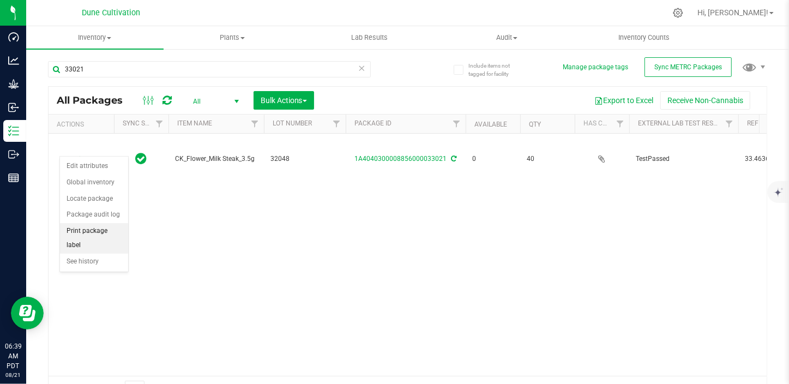
click at [94, 230] on li "Print package label" at bounding box center [94, 238] width 68 height 30
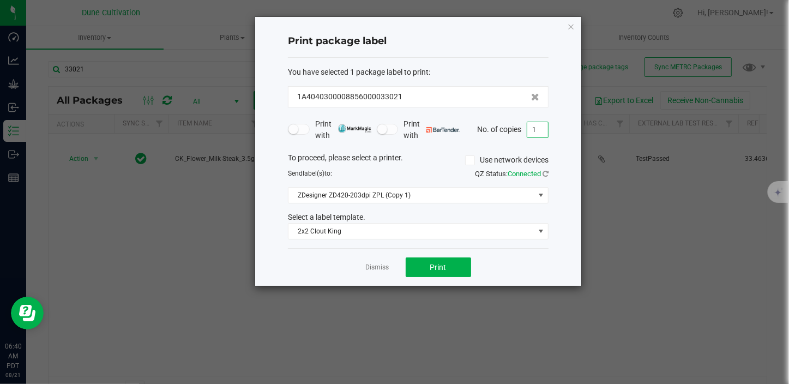
click at [539, 129] on input "1" at bounding box center [537, 129] width 21 height 15
type input "39"
click at [450, 266] on button "Print" at bounding box center [438, 267] width 65 height 20
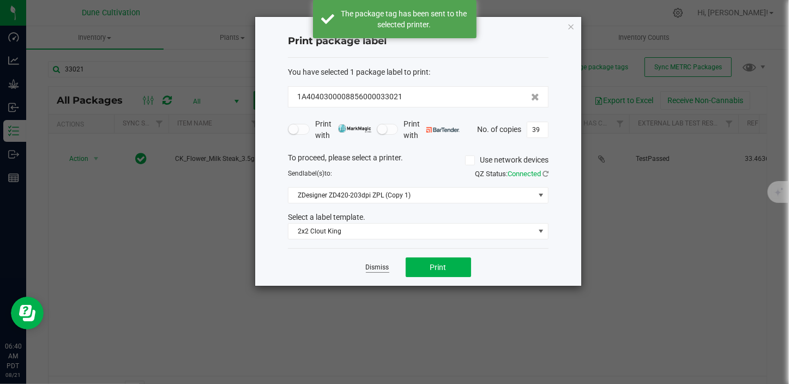
click at [381, 269] on link "Dismiss" at bounding box center [377, 267] width 23 height 9
